Goal: Task Accomplishment & Management: Complete application form

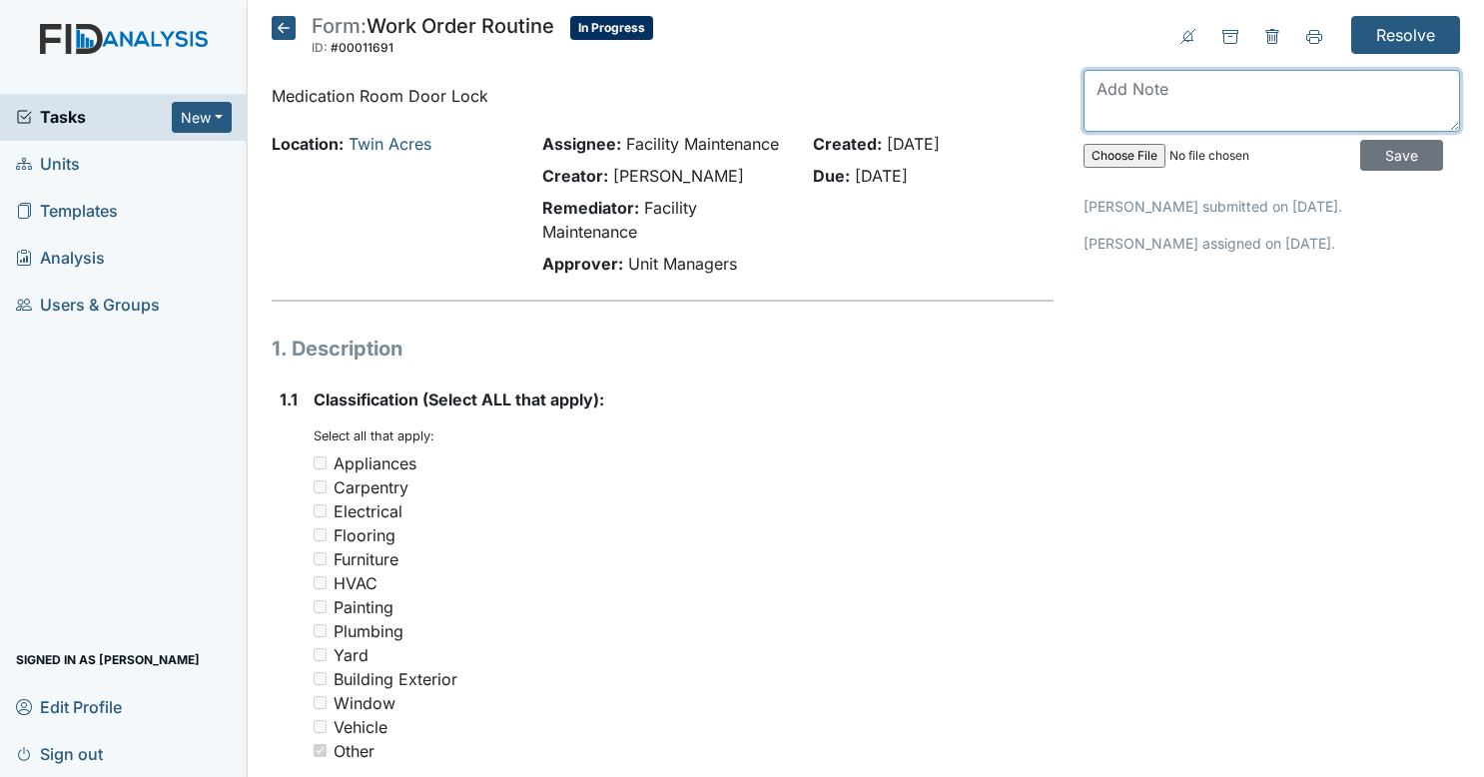
click at [1261, 92] on textarea at bounding box center [1271, 101] width 376 height 62
type textarea "lock is in great condition no need to change."
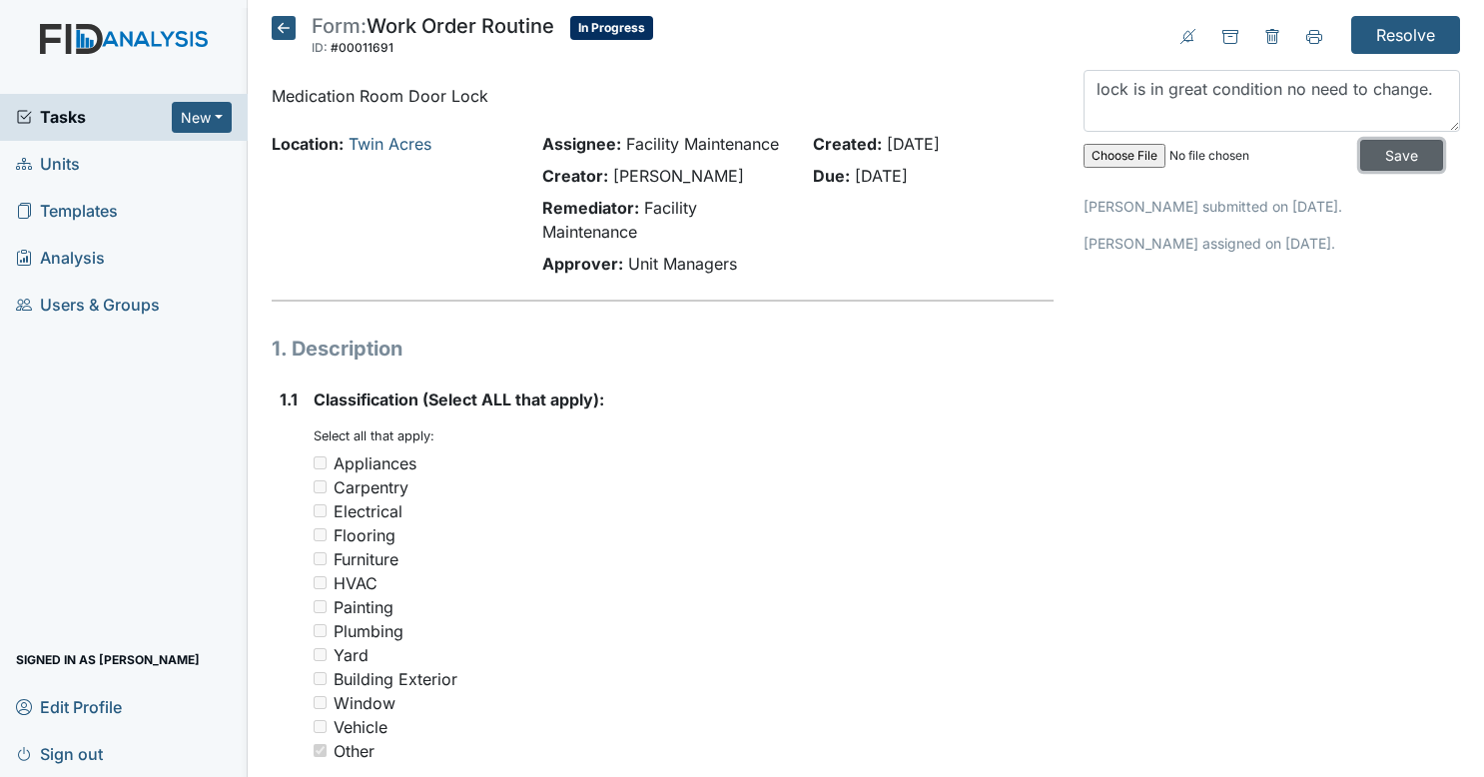
click at [1406, 152] on input "Save" at bounding box center [1401, 155] width 83 height 31
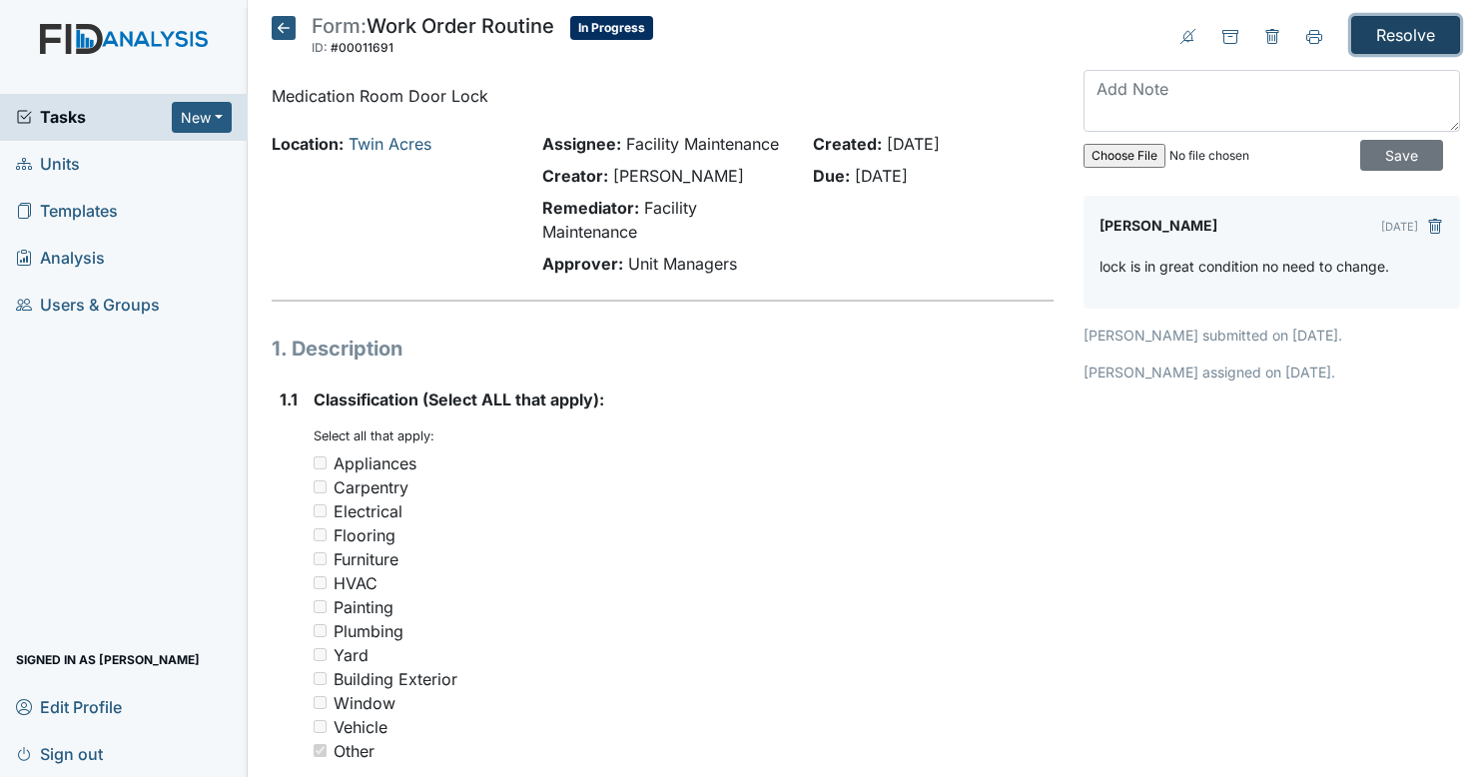
click at [1397, 40] on input "Resolve" at bounding box center [1405, 35] width 109 height 38
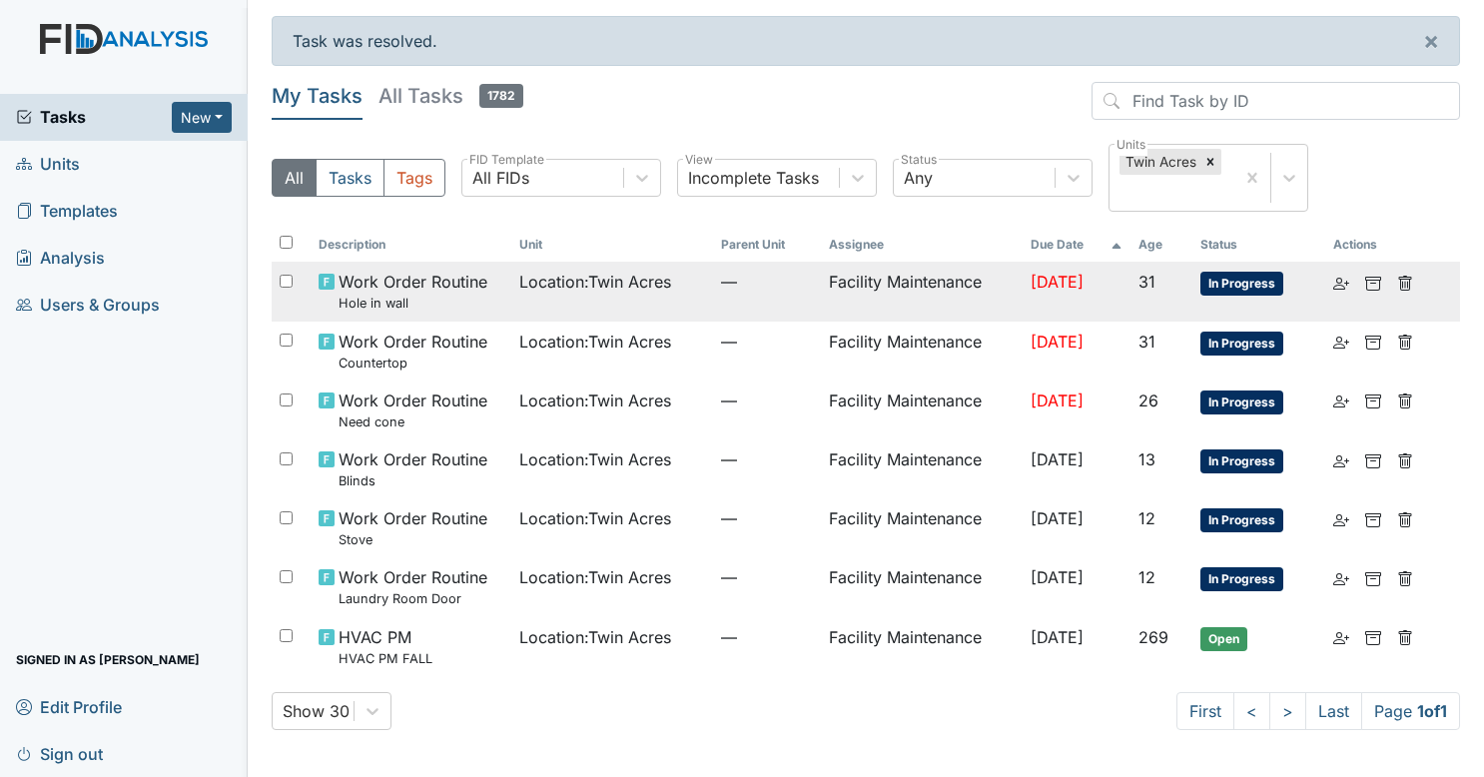
click at [637, 313] on td "Location : Twin Acres" at bounding box center [612, 291] width 202 height 59
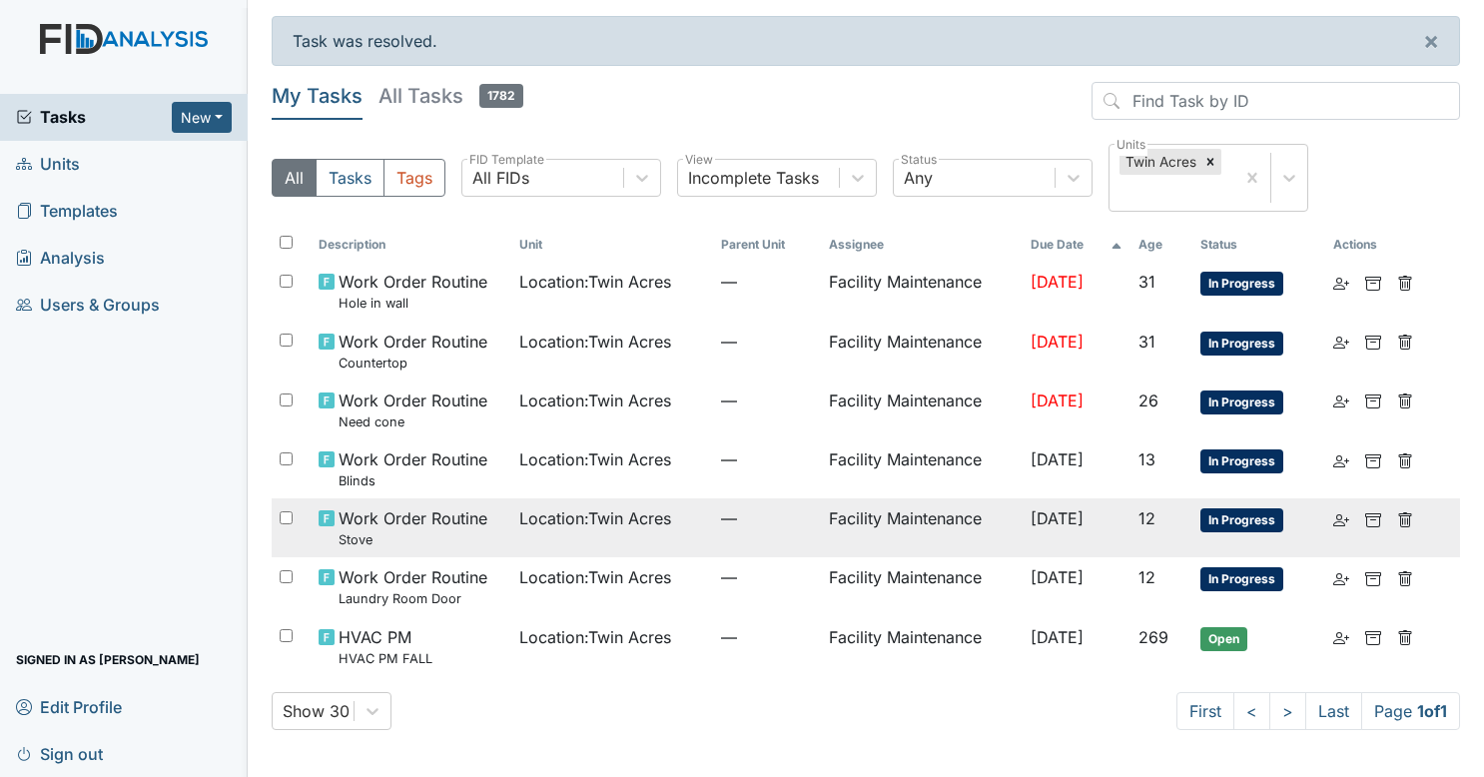
click at [578, 541] on td "Location : Twin Acres" at bounding box center [612, 527] width 202 height 59
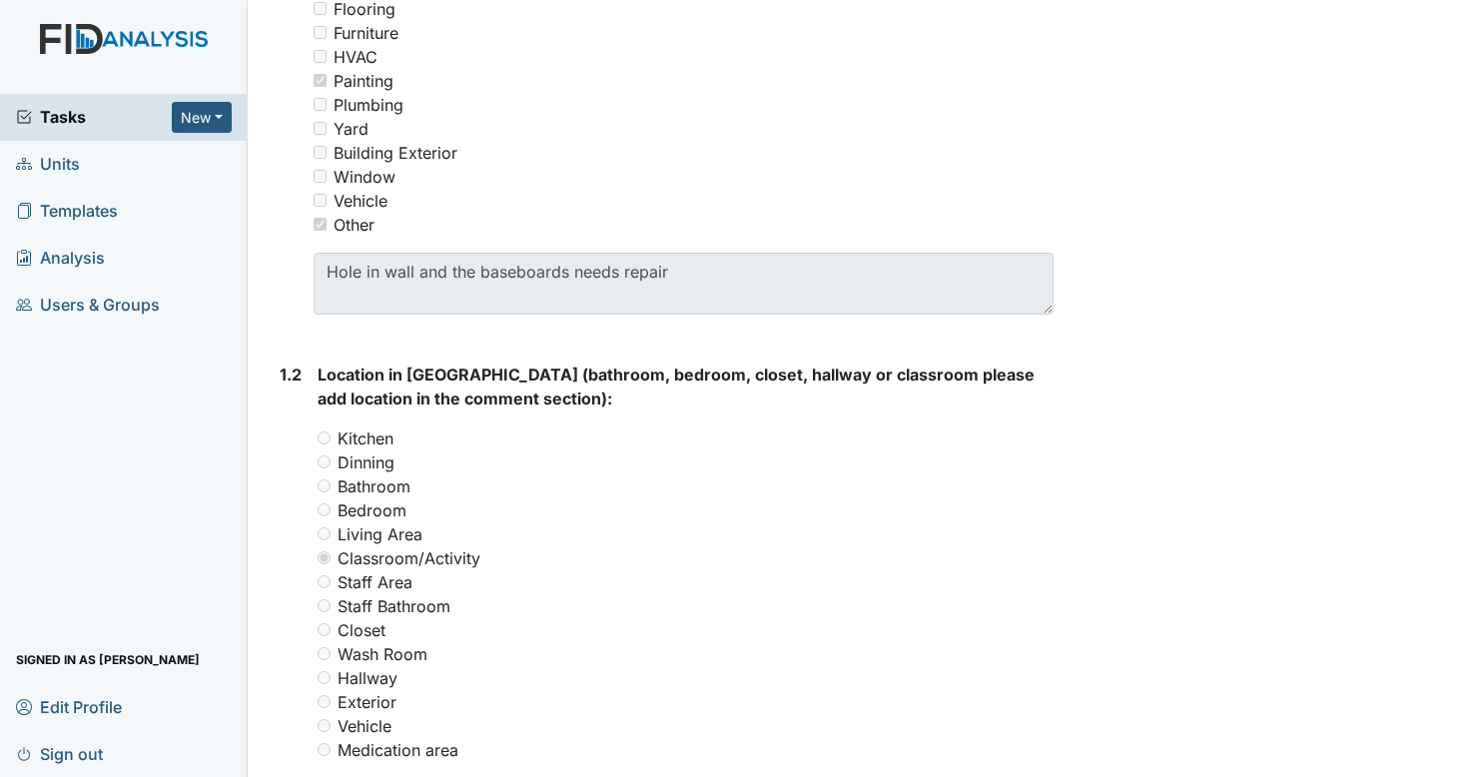
scroll to position [290, 0]
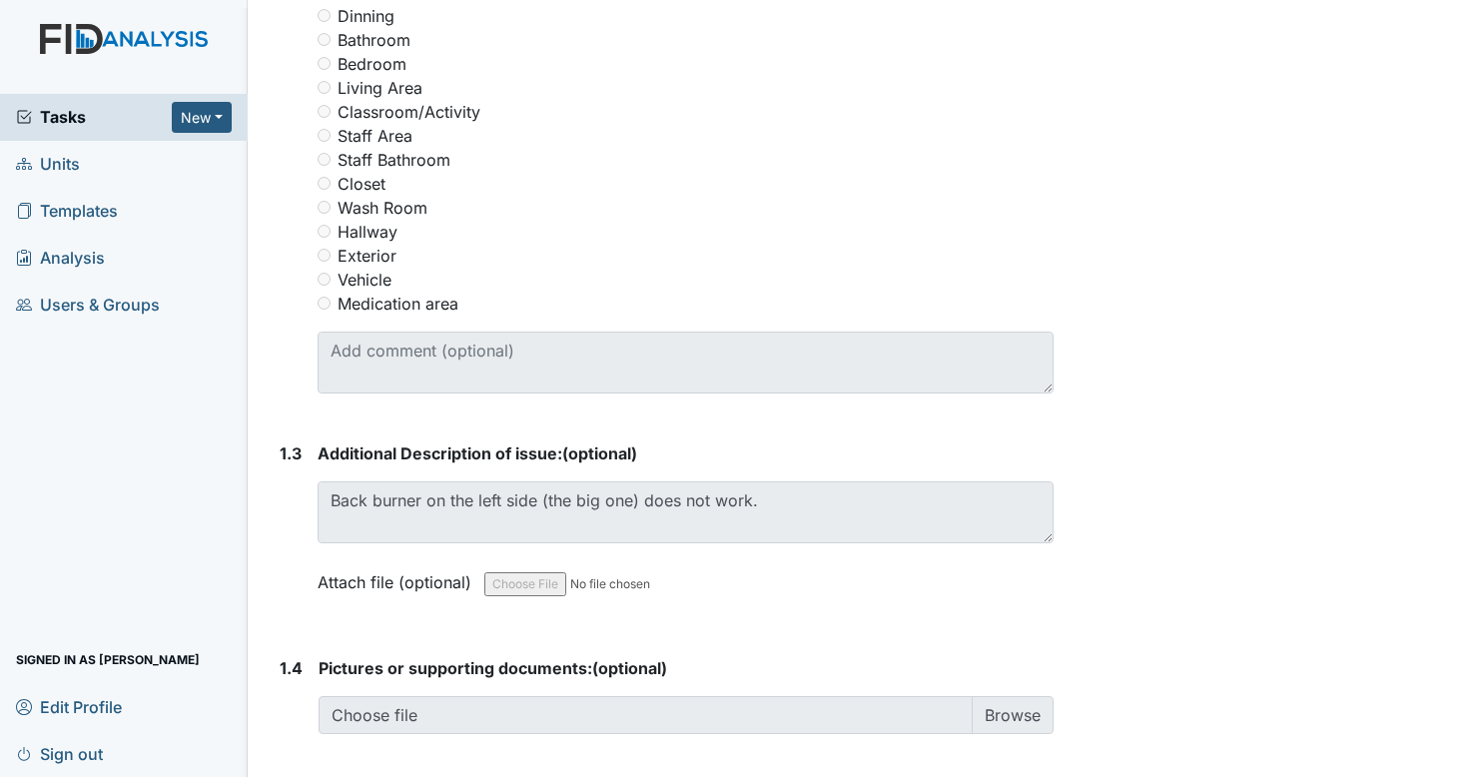
scroll to position [974, 0]
